Goal: Transaction & Acquisition: Purchase product/service

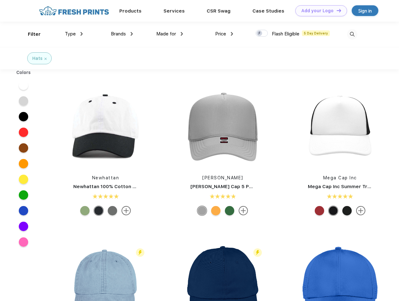
click at [319, 11] on link "Add your Logo Design Tool" at bounding box center [321, 10] width 52 height 11
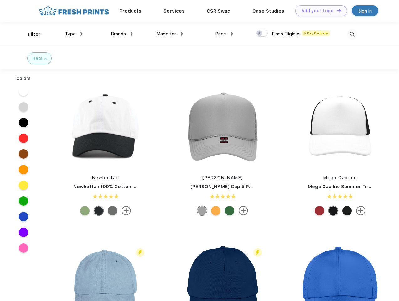
click at [0, 0] on div "Design Tool" at bounding box center [0, 0] width 0 height 0
click at [336, 10] on link "Add your Logo Design Tool" at bounding box center [321, 10] width 52 height 11
click at [30, 34] on div "Filter" at bounding box center [34, 34] width 13 height 7
click at [74, 34] on span "Type" at bounding box center [70, 34] width 11 height 6
click at [122, 34] on span "Brands" at bounding box center [118, 34] width 15 height 6
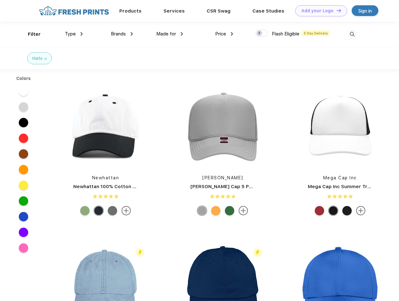
click at [170, 34] on span "Made for" at bounding box center [166, 34] width 20 height 6
click at [224, 34] on span "Price" at bounding box center [220, 34] width 11 height 6
click at [262, 34] on div at bounding box center [262, 33] width 12 height 7
click at [260, 34] on input "checkbox" at bounding box center [258, 31] width 4 height 4
click at [352, 34] on img at bounding box center [352, 34] width 10 height 10
